Goal: Information Seeking & Learning: Find specific fact

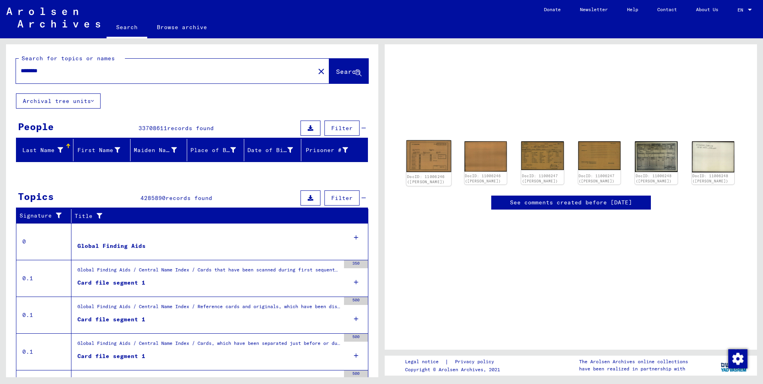
drag, startPoint x: 0, startPoint y: 0, endPoint x: 419, endPoint y: 160, distance: 448.4
click at [419, 160] on img at bounding box center [428, 156] width 45 height 32
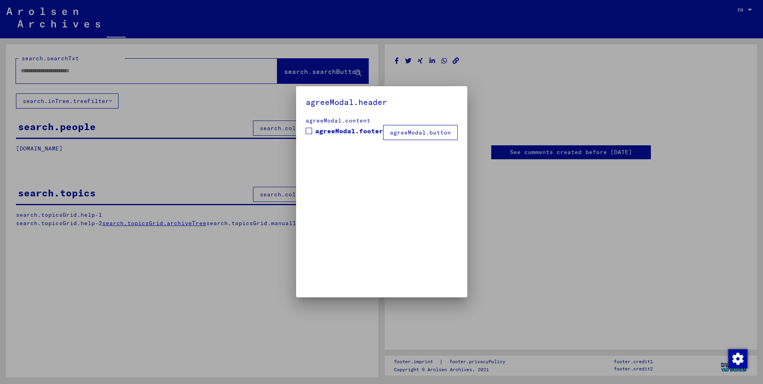
type input "********"
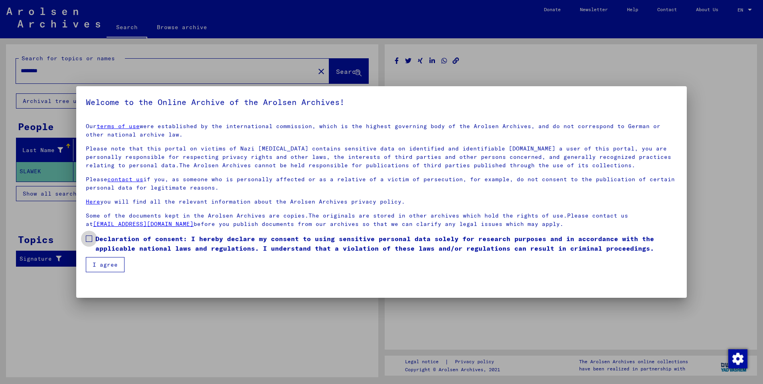
click at [87, 237] on span at bounding box center [89, 238] width 6 height 6
click at [98, 257] on mat-checkbox "Declaration of consent: I hereby declare my consent to using sensitive personal…" at bounding box center [382, 245] width 592 height 23
click at [108, 262] on button "I agree" at bounding box center [105, 264] width 39 height 15
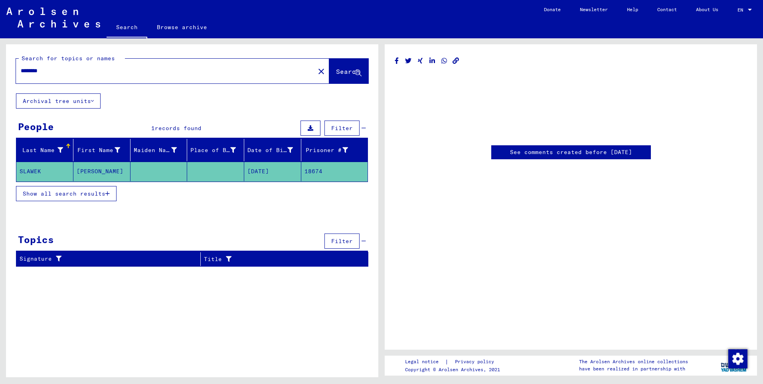
click at [42, 172] on mat-cell "SLAWEK" at bounding box center [44, 172] width 57 height 20
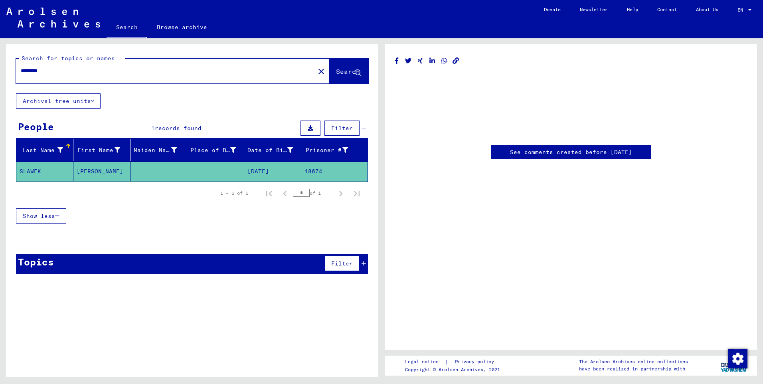
click at [40, 214] on span "Show less" at bounding box center [39, 215] width 32 height 7
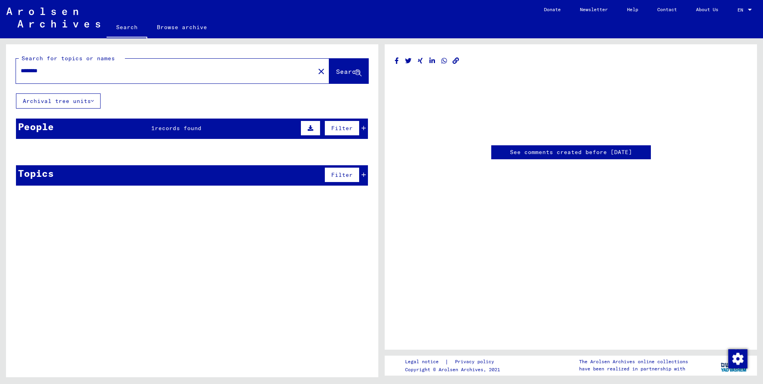
click at [65, 101] on button "Archival tree units" at bounding box center [58, 100] width 85 height 15
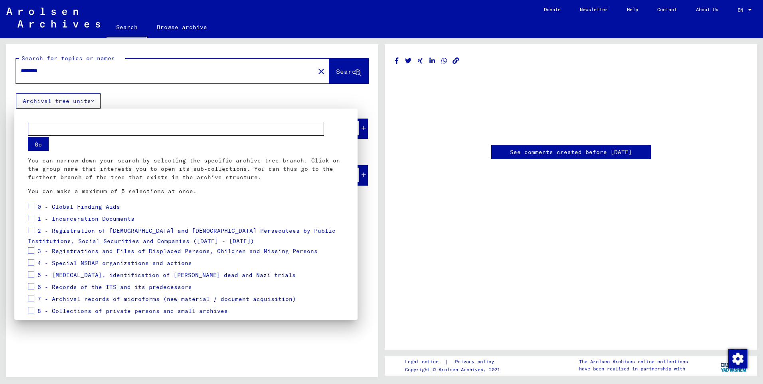
click at [568, 208] on div at bounding box center [381, 192] width 763 height 384
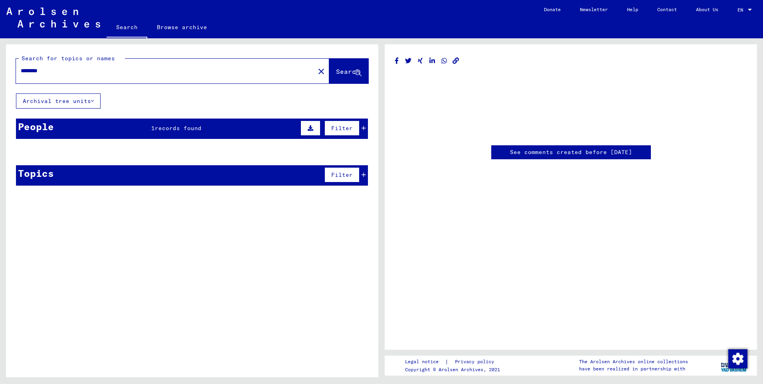
click at [559, 154] on link "See comments created before [DATE]" at bounding box center [571, 152] width 122 height 8
